Goal: Purchase product/service

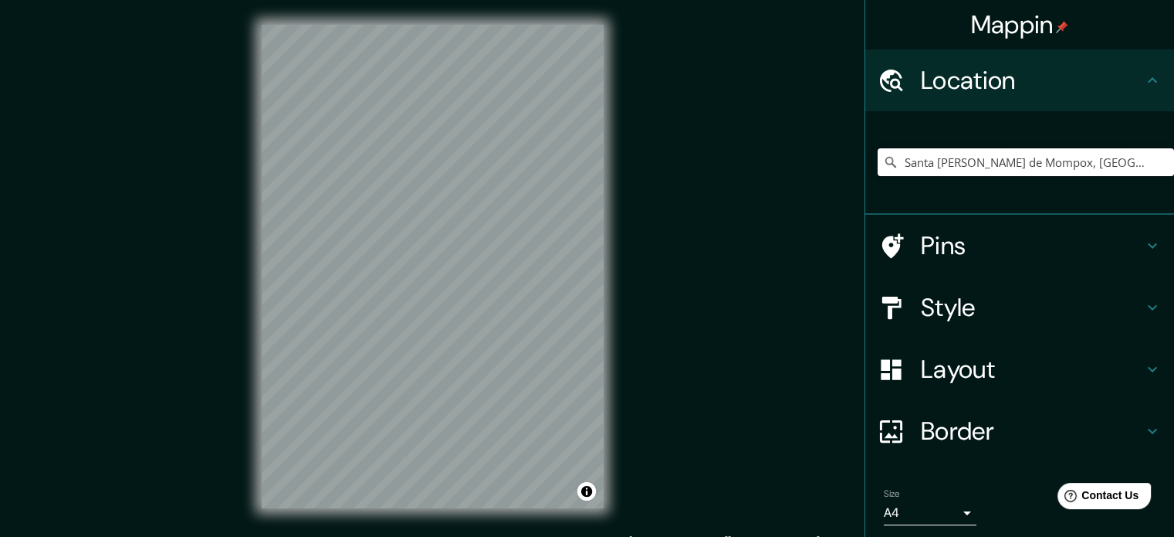
click at [608, 166] on input "Santa [PERSON_NAME] de Mompox, [GEOGRAPHIC_DATA], [GEOGRAPHIC_DATA]" at bounding box center [1026, 162] width 296 height 28
drag, startPoint x: 1130, startPoint y: 166, endPoint x: 826, endPoint y: 188, distance: 304.9
click at [608, 188] on div "Mappin Location [GEOGRAPHIC_DATA][PERSON_NAME], [GEOGRAPHIC_DATA], [GEOGRAPHIC_…" at bounding box center [587, 278] width 1174 height 557
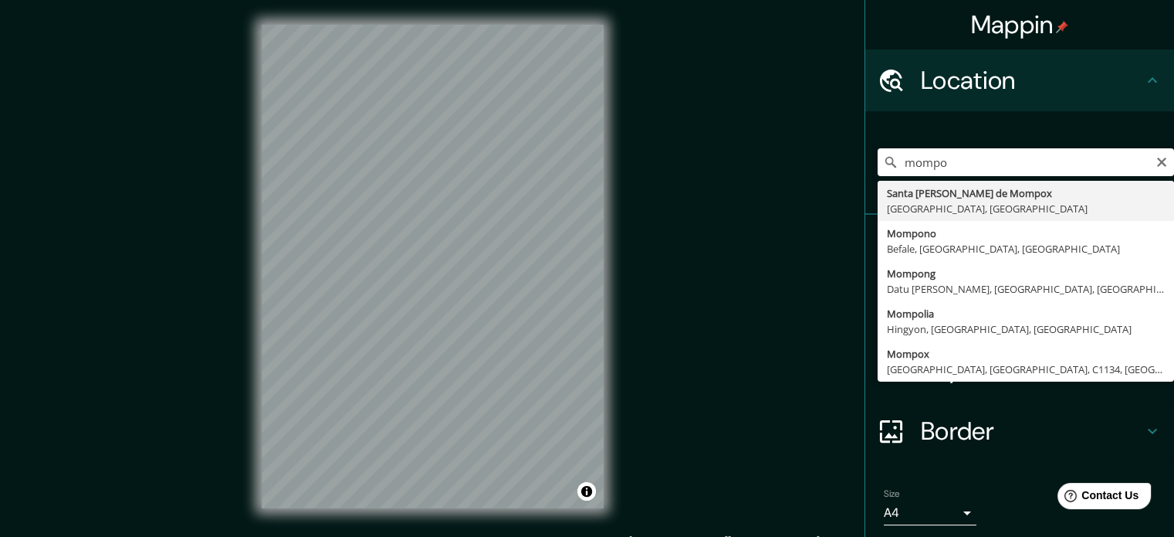
type input "Santa [PERSON_NAME] de Mompox, [GEOGRAPHIC_DATA], [GEOGRAPHIC_DATA]"
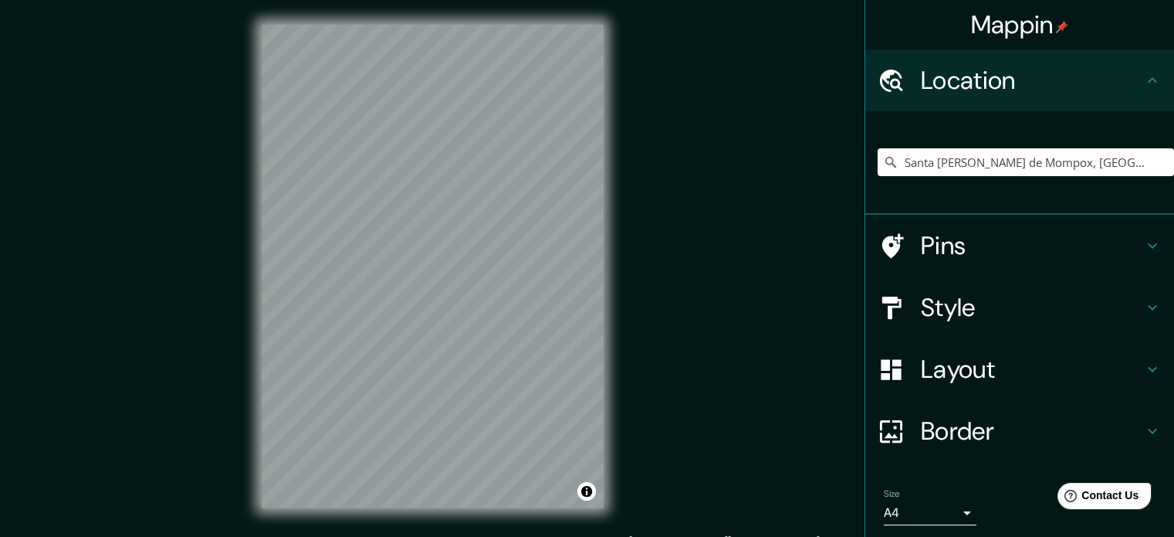
scroll to position [2, 0]
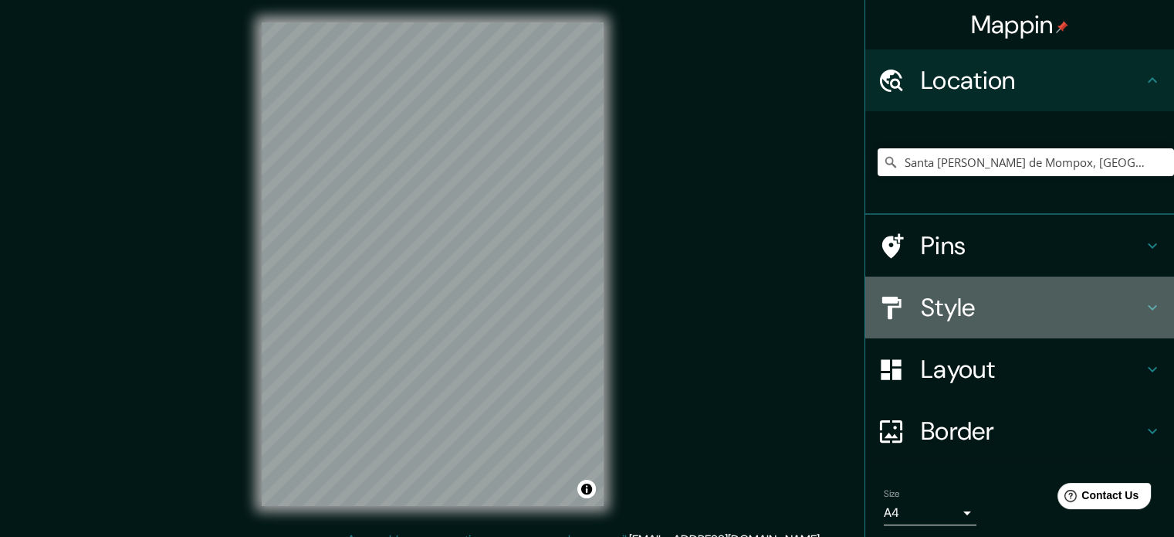
click at [608, 317] on h4 "Style" at bounding box center [1032, 307] width 222 height 31
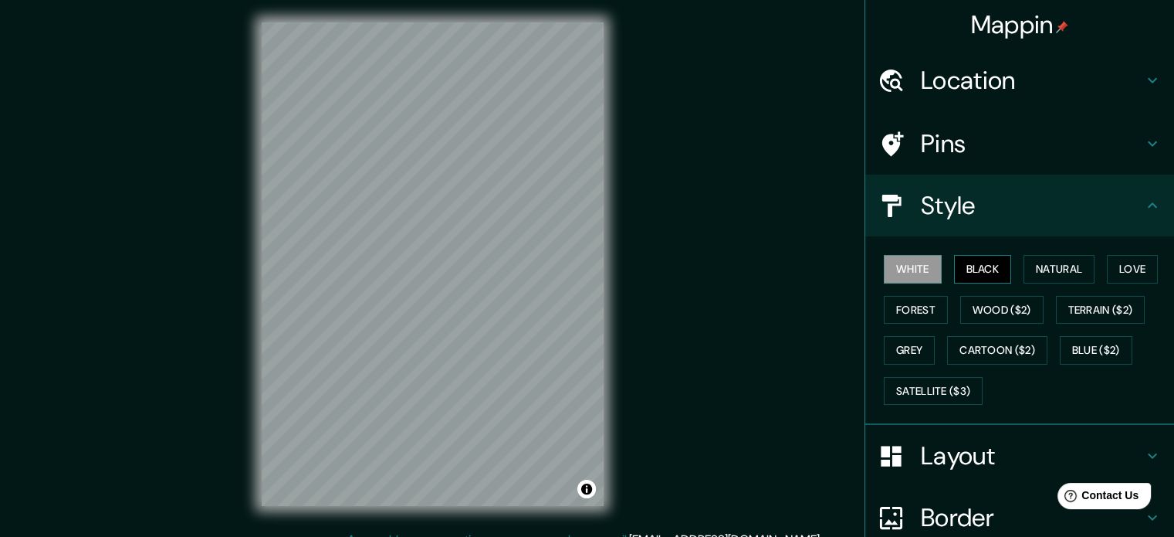
click at [608, 277] on button "Black" at bounding box center [983, 269] width 58 height 29
click at [608, 267] on button "Natural" at bounding box center [1059, 269] width 71 height 29
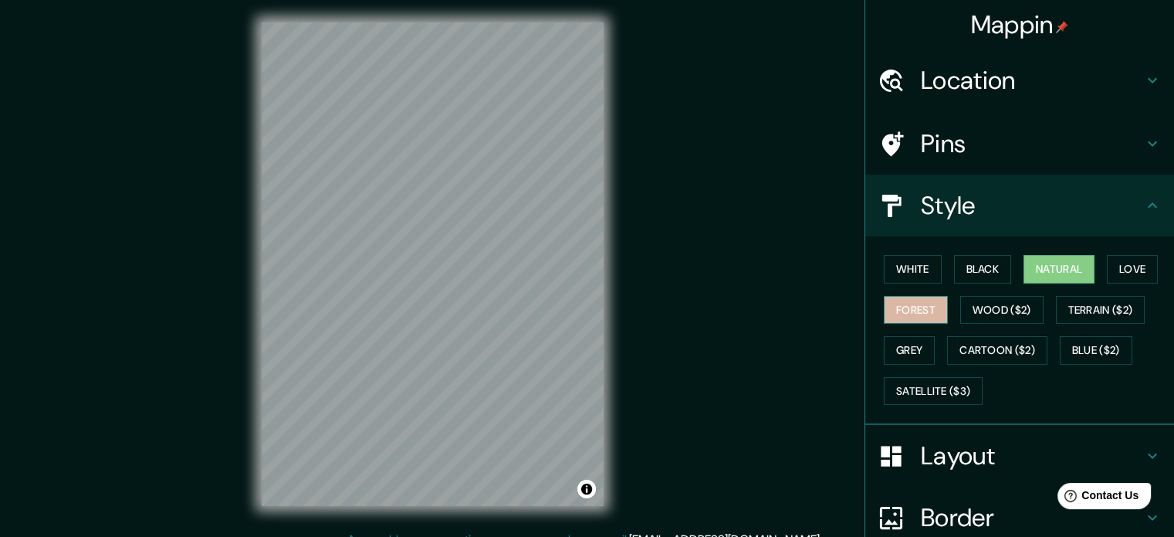
click at [608, 306] on button "Forest" at bounding box center [916, 310] width 64 height 29
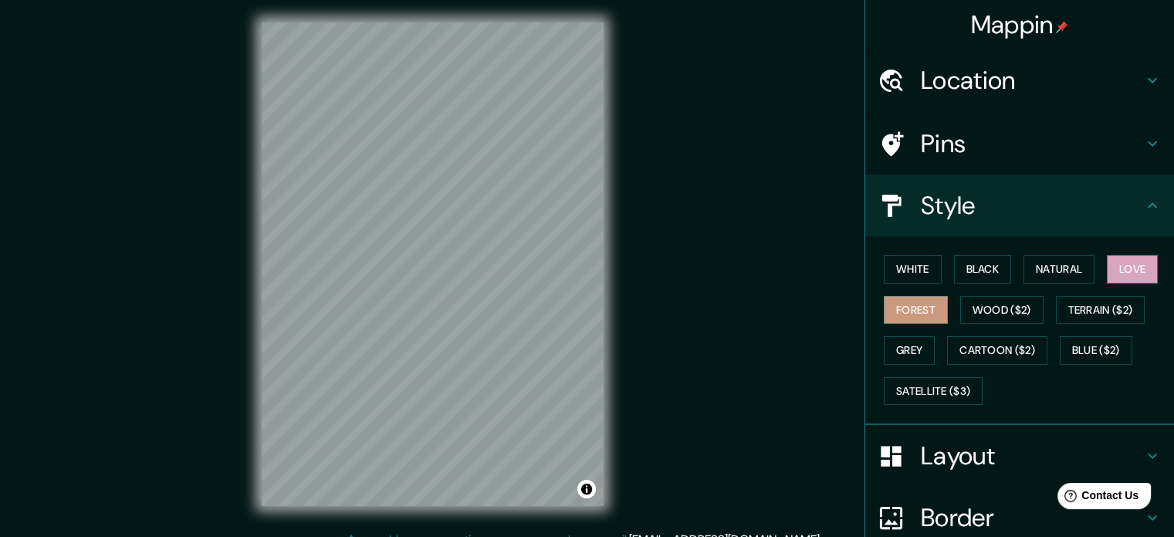
click at [608, 273] on button "Love" at bounding box center [1132, 269] width 51 height 29
click at [608, 303] on button "Terrain ($2)" at bounding box center [1101, 310] width 90 height 29
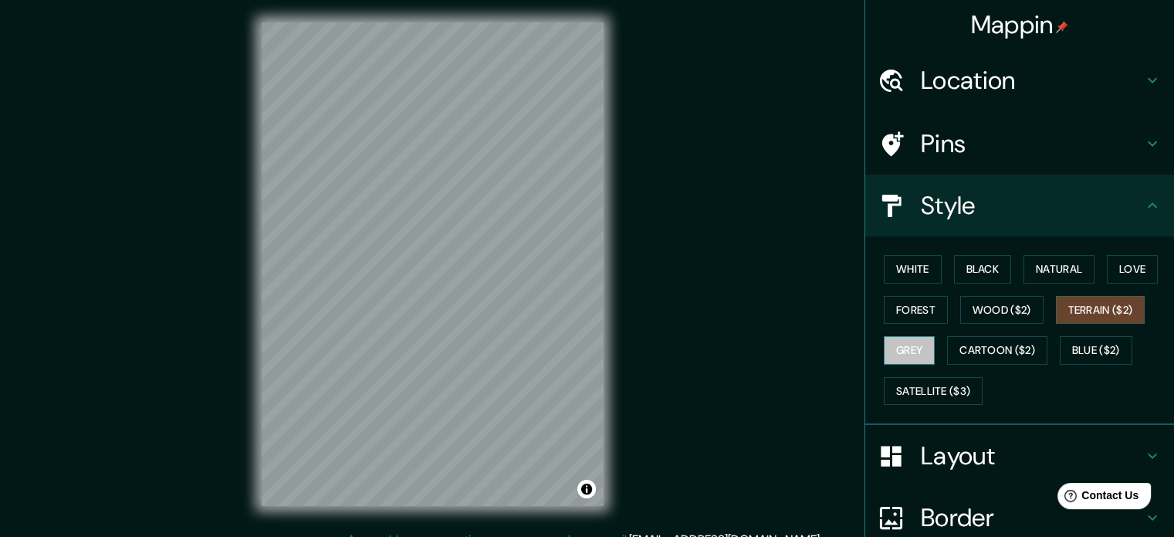
click at [608, 339] on button "Grey" at bounding box center [909, 350] width 51 height 29
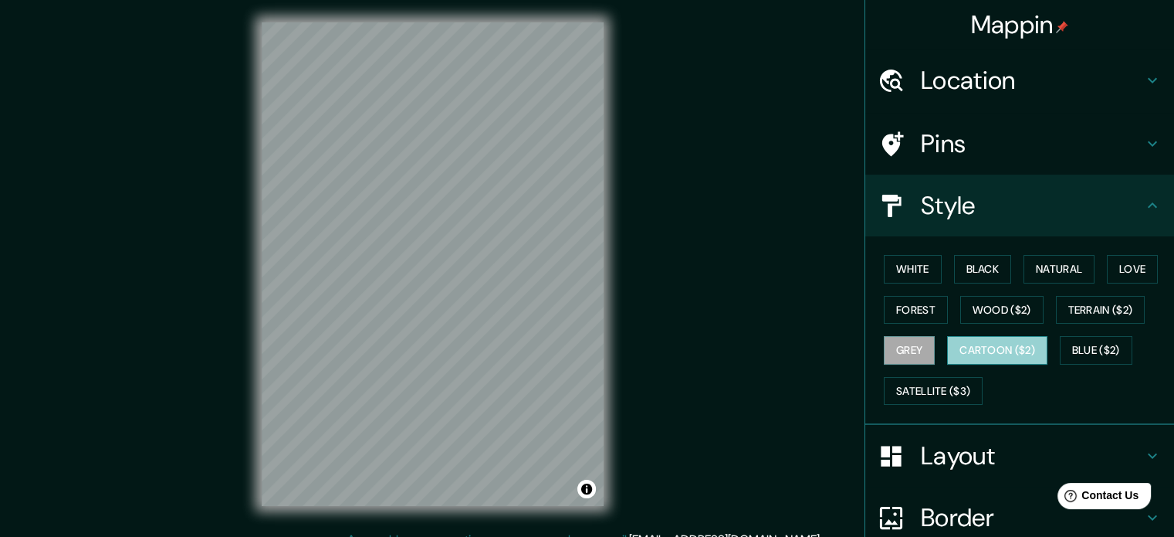
click at [608, 342] on button "Cartoon ($2)" at bounding box center [997, 350] width 100 height 29
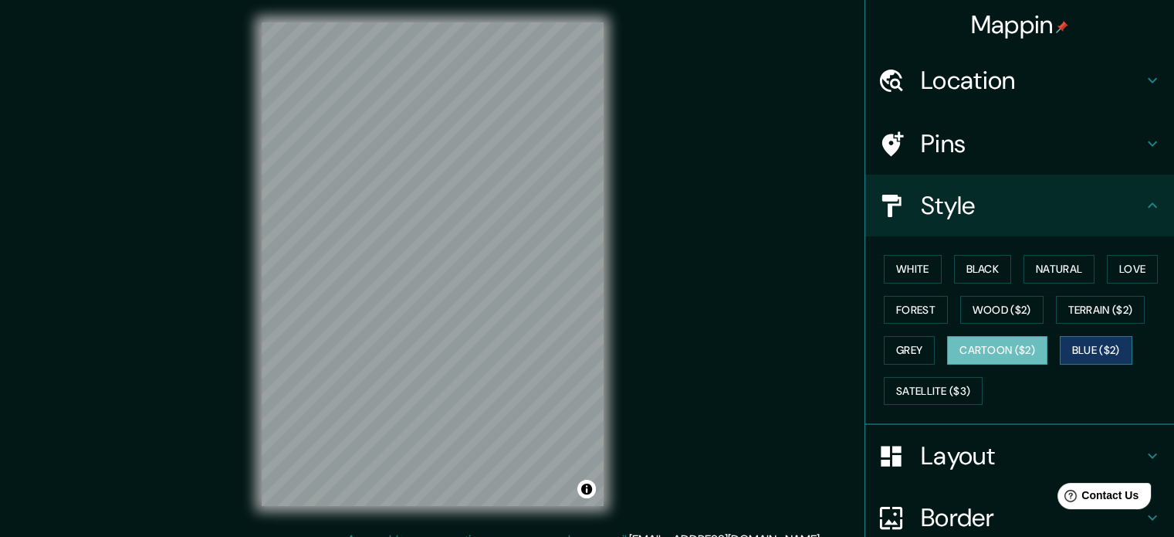
click at [608, 342] on button "Blue ($2)" at bounding box center [1096, 350] width 73 height 29
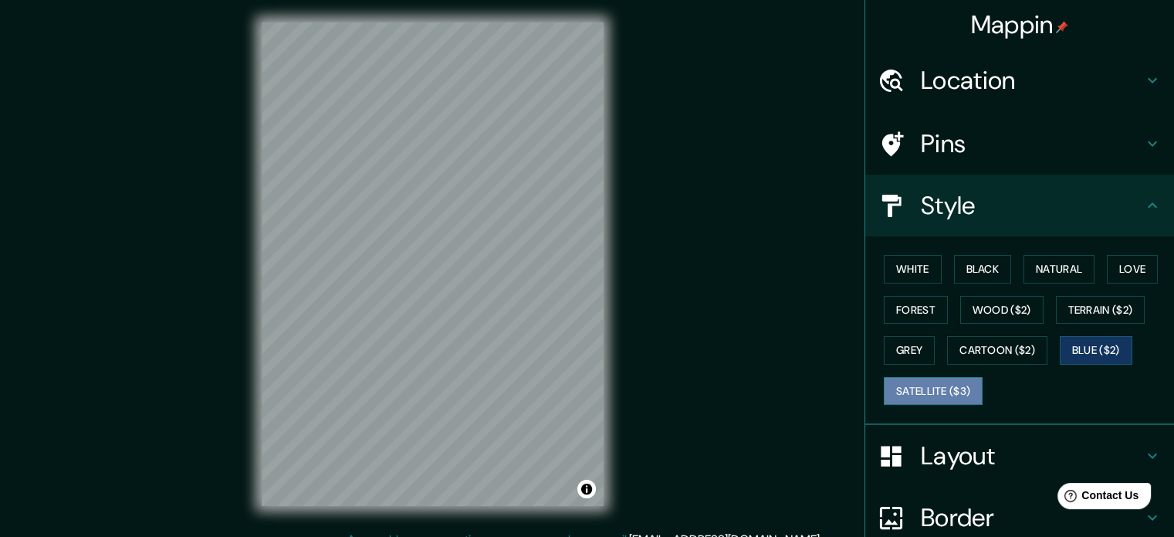
click at [608, 383] on button "Satellite ($3)" at bounding box center [933, 391] width 99 height 29
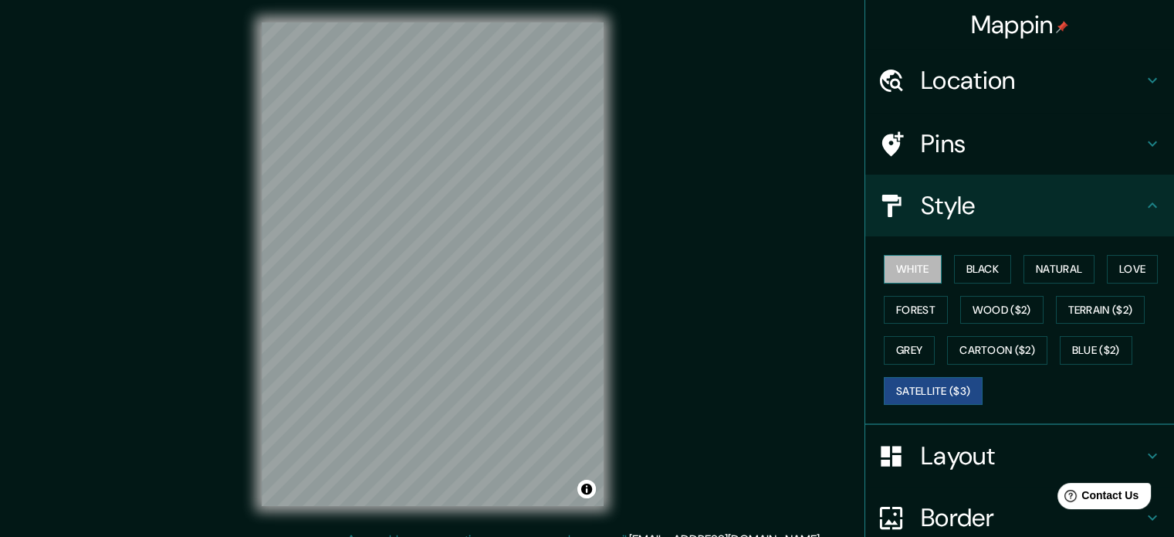
click at [608, 274] on button "White" at bounding box center [913, 269] width 58 height 29
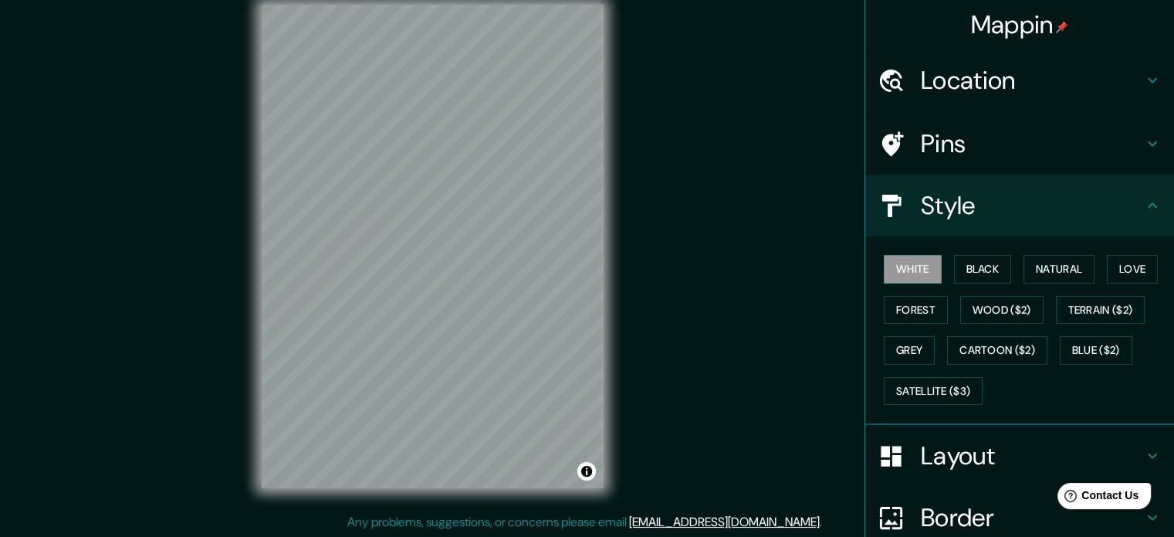
scroll to position [137, 0]
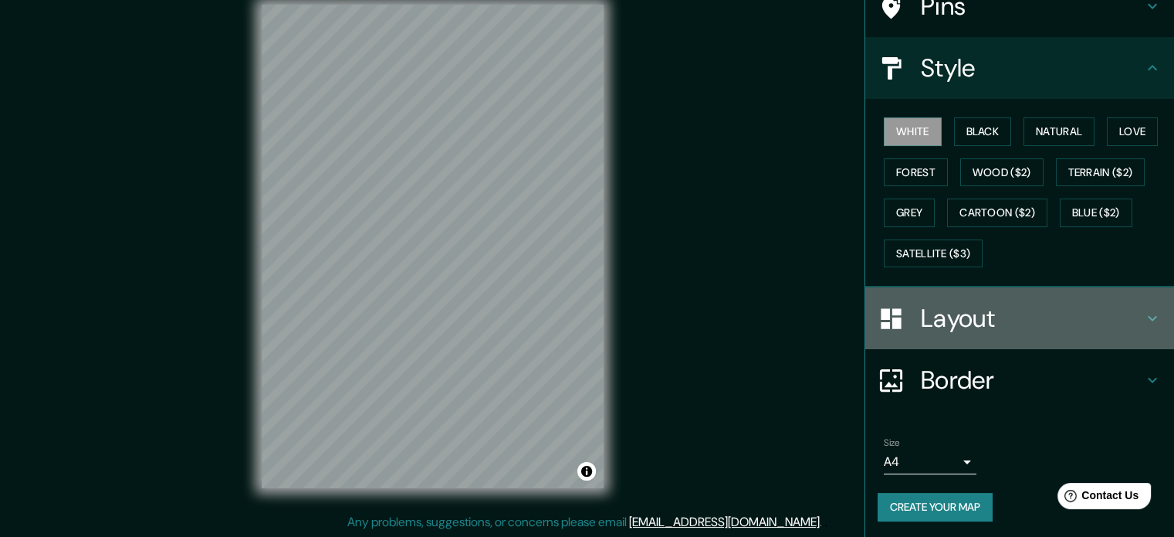
click at [608, 325] on h4 "Layout" at bounding box center [1032, 318] width 222 height 31
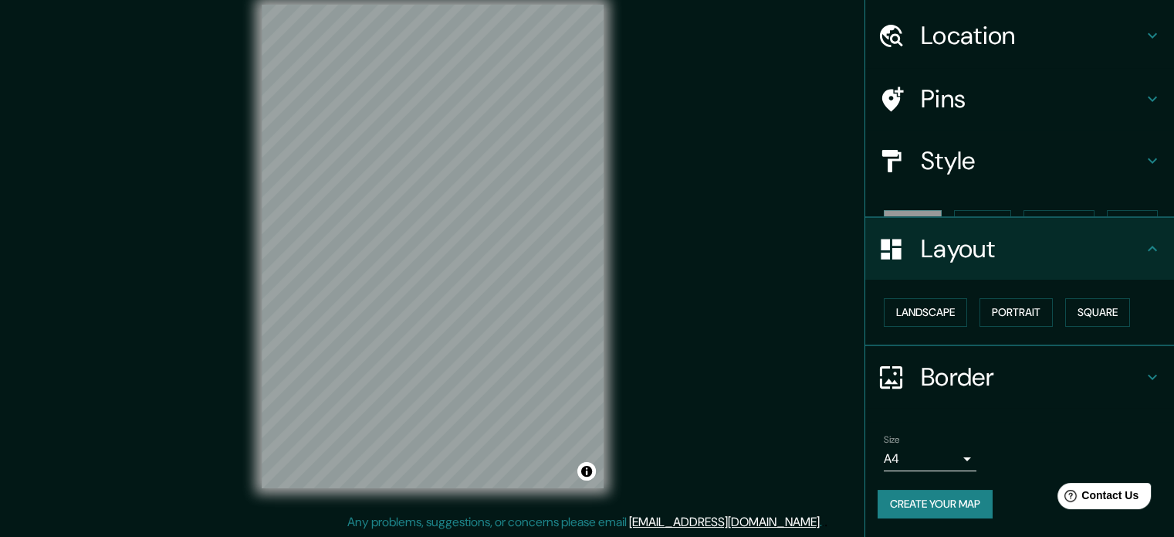
scroll to position [17, 0]
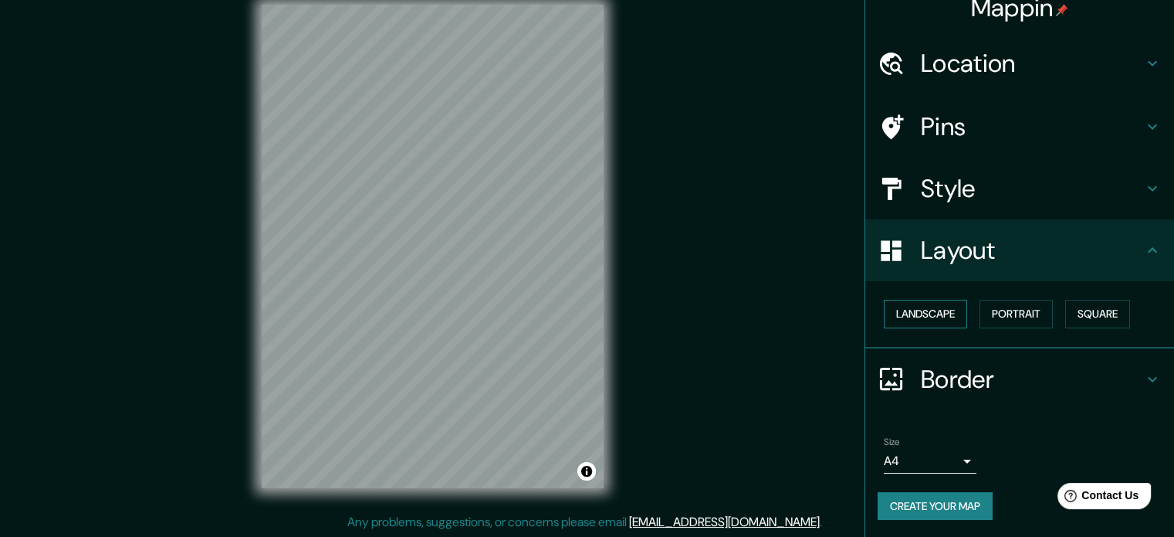
click at [608, 313] on button "Landscape" at bounding box center [925, 314] width 83 height 29
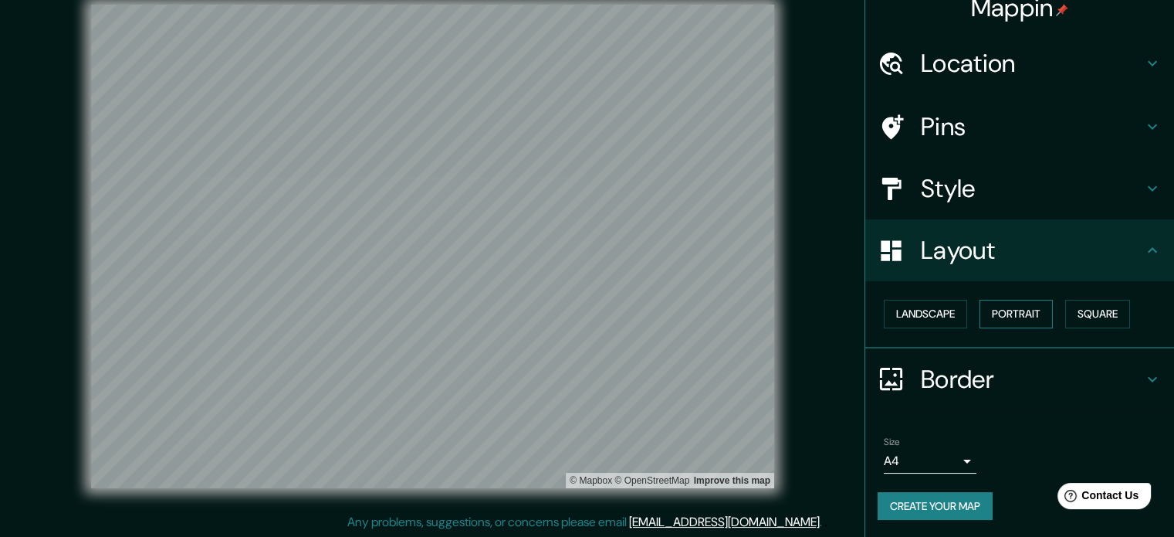
click at [608, 305] on button "Portrait" at bounding box center [1016, 314] width 73 height 29
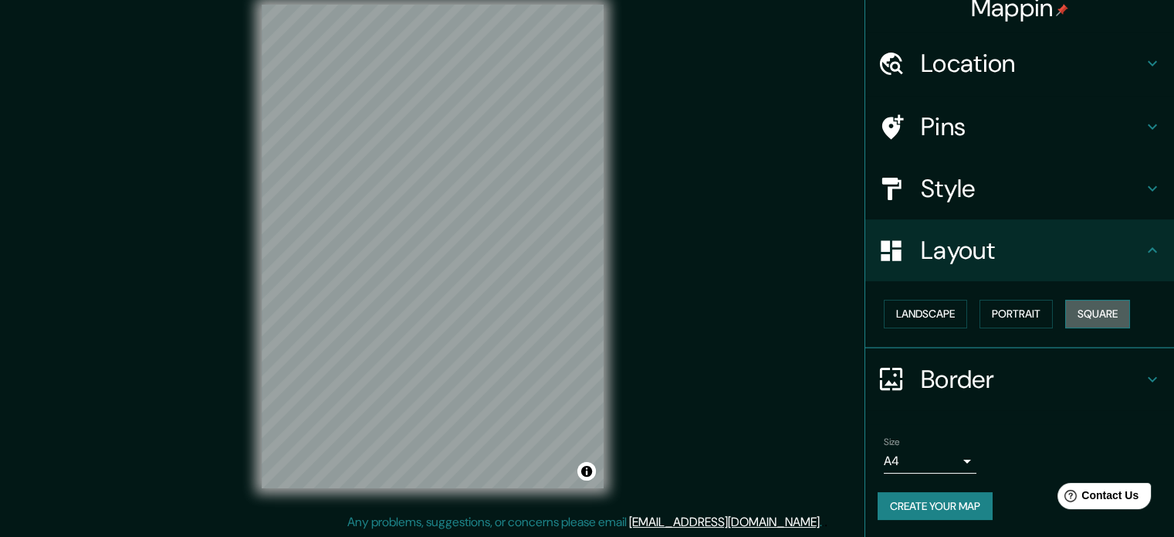
click at [608, 310] on button "Square" at bounding box center [1097, 314] width 65 height 29
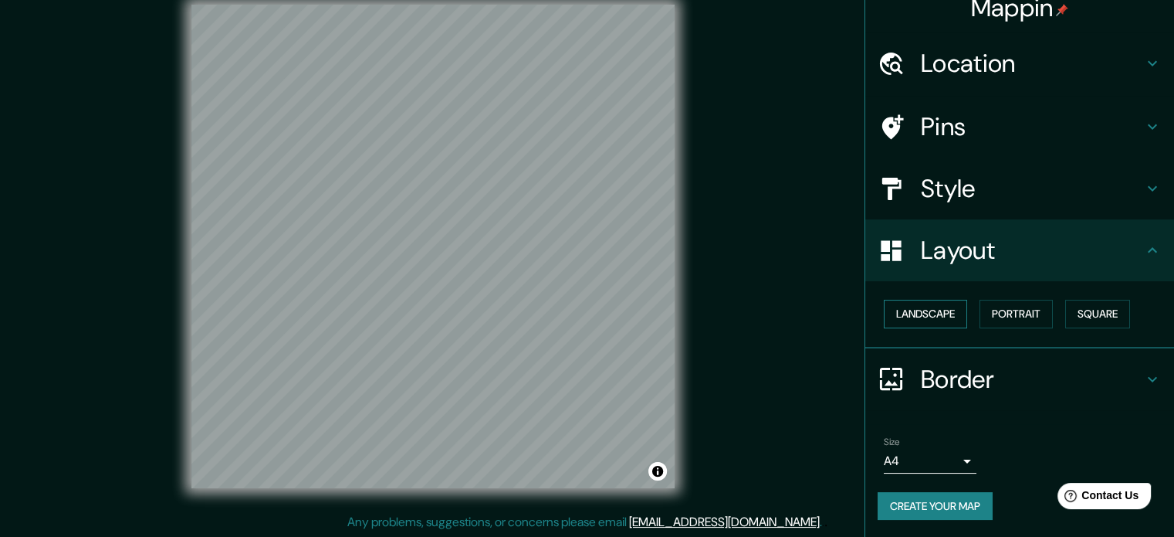
click at [608, 310] on button "Landscape" at bounding box center [925, 314] width 83 height 29
